Goal: Transaction & Acquisition: Purchase product/service

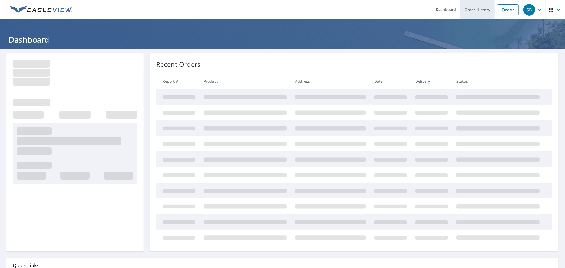
click at [468, 14] on link "Order History" at bounding box center [478, 9] width 34 height 19
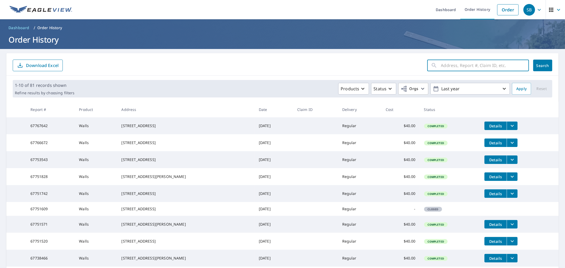
click at [451, 68] on input "text" at bounding box center [485, 65] width 88 height 15
type input "8416"
click at [545, 67] on button "Search" at bounding box center [543, 66] width 19 height 12
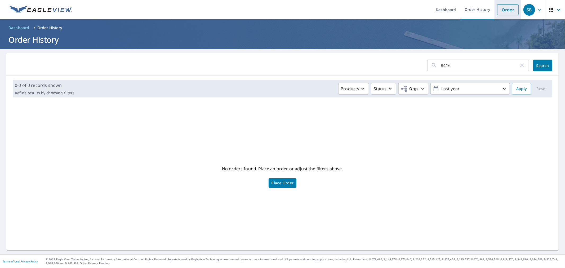
click at [498, 7] on link "Order" at bounding box center [508, 9] width 21 height 11
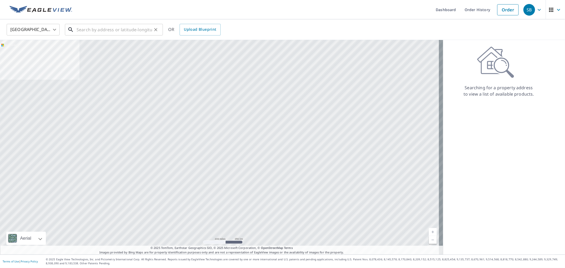
click at [103, 32] on input "text" at bounding box center [115, 29] width 76 height 15
paste input "[STREET_ADDRESS][PERSON_NAME][PERSON_NAME]"
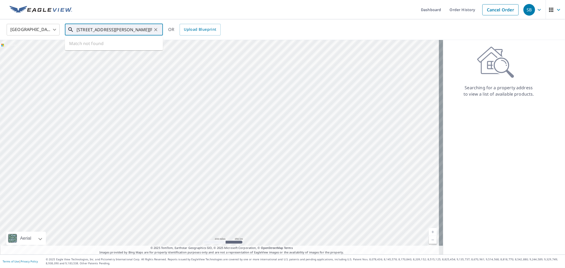
scroll to position [0, 41]
click at [113, 46] on span "[STREET_ADDRESS][PERSON_NAME]" at bounding box center [117, 45] width 83 height 6
type input "[STREET_ADDRESS][PERSON_NAME]"
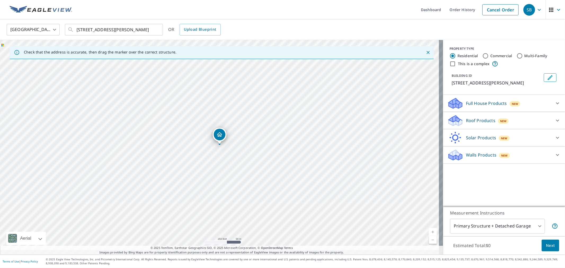
click at [467, 158] on p "Walls Products" at bounding box center [481, 155] width 30 height 6
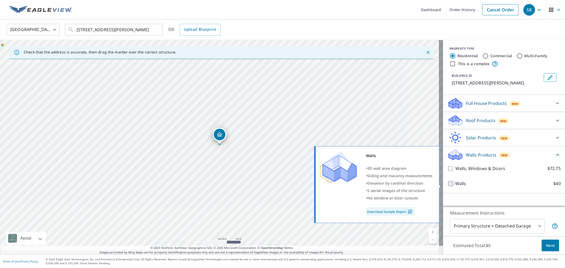
click at [448, 185] on input "Walls $40" at bounding box center [452, 184] width 8 height 6
checkbox input "true"
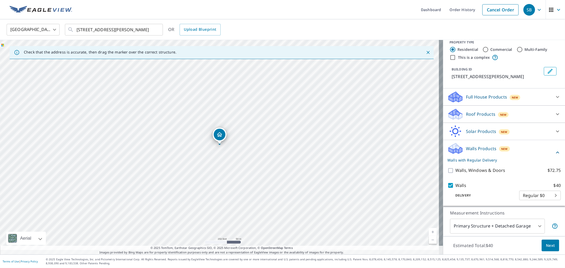
scroll to position [49, 0]
click at [548, 243] on span "Next" at bounding box center [550, 246] width 9 height 7
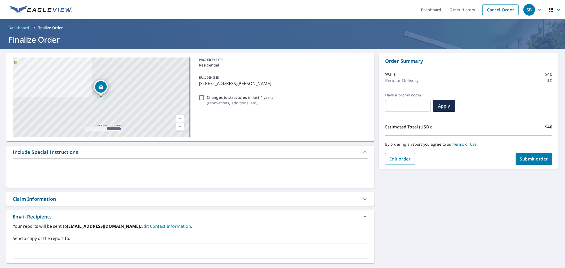
click at [520, 160] on span "Submit order" at bounding box center [534, 159] width 28 height 6
checkbox input "true"
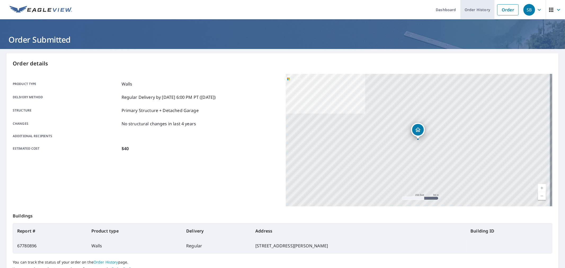
click at [466, 12] on link "Order History" at bounding box center [478, 9] width 34 height 19
